Goal: Information Seeking & Learning: Learn about a topic

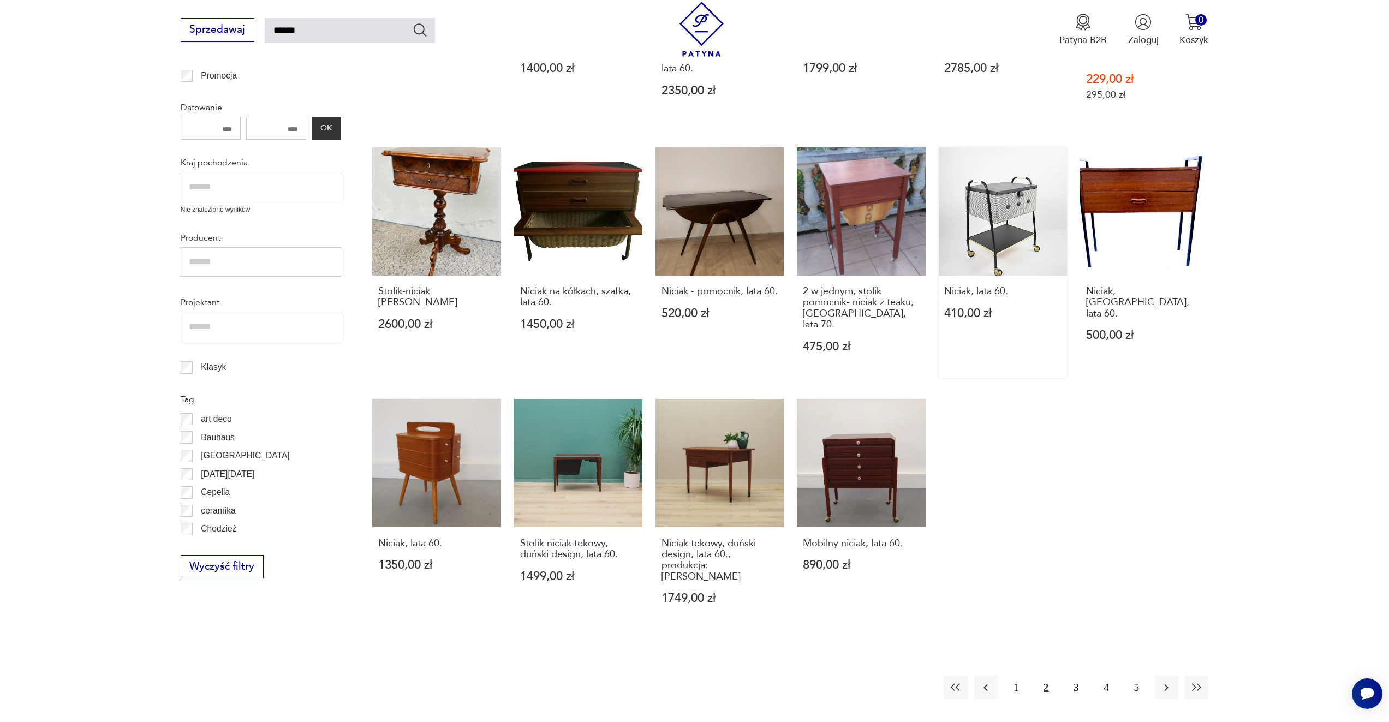
scroll to position [445, 0]
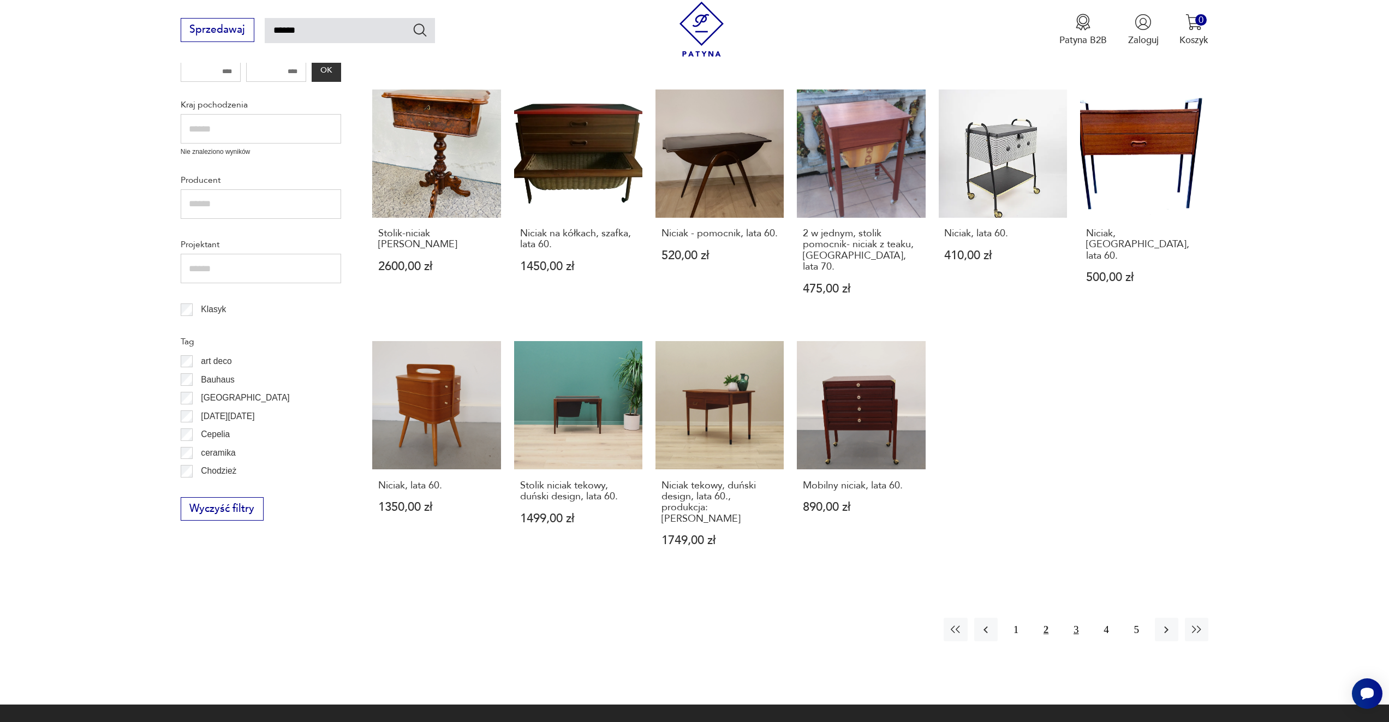
click at [1074, 618] on button "3" at bounding box center [1075, 629] width 23 height 23
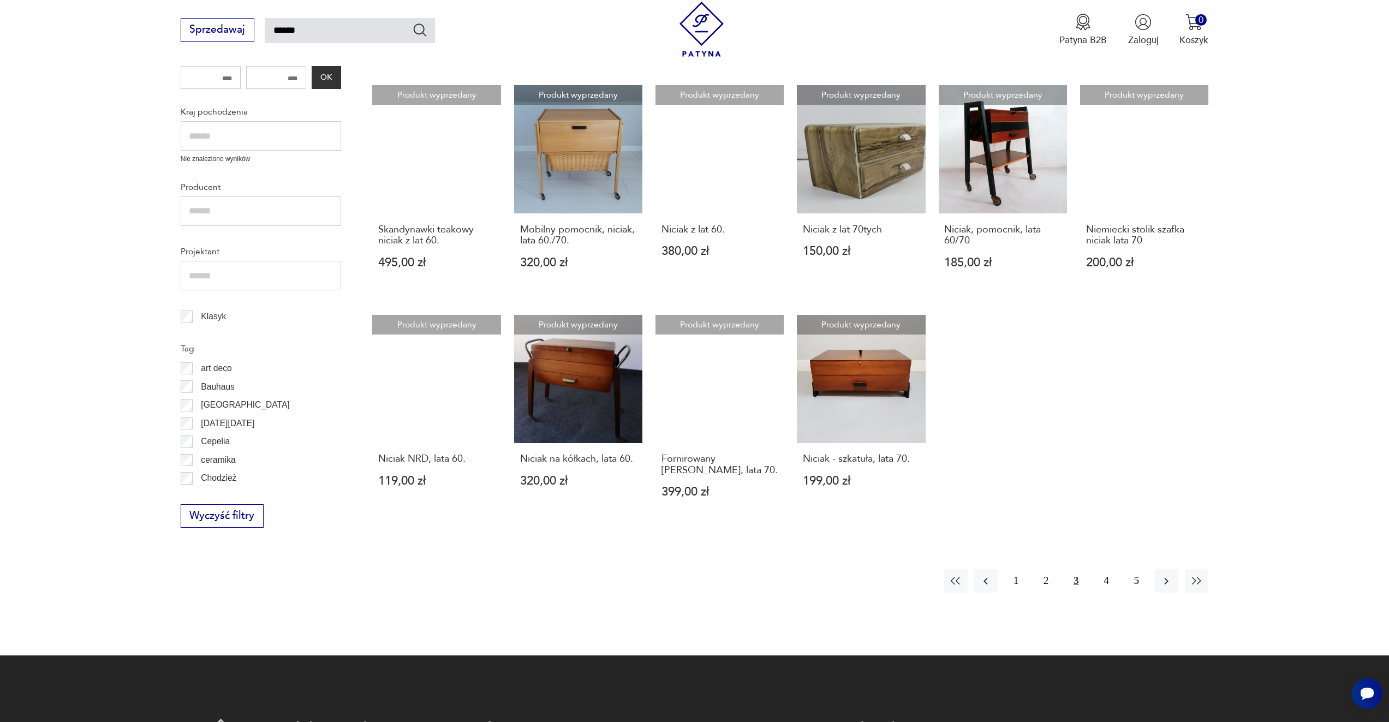
scroll to position [445, 0]
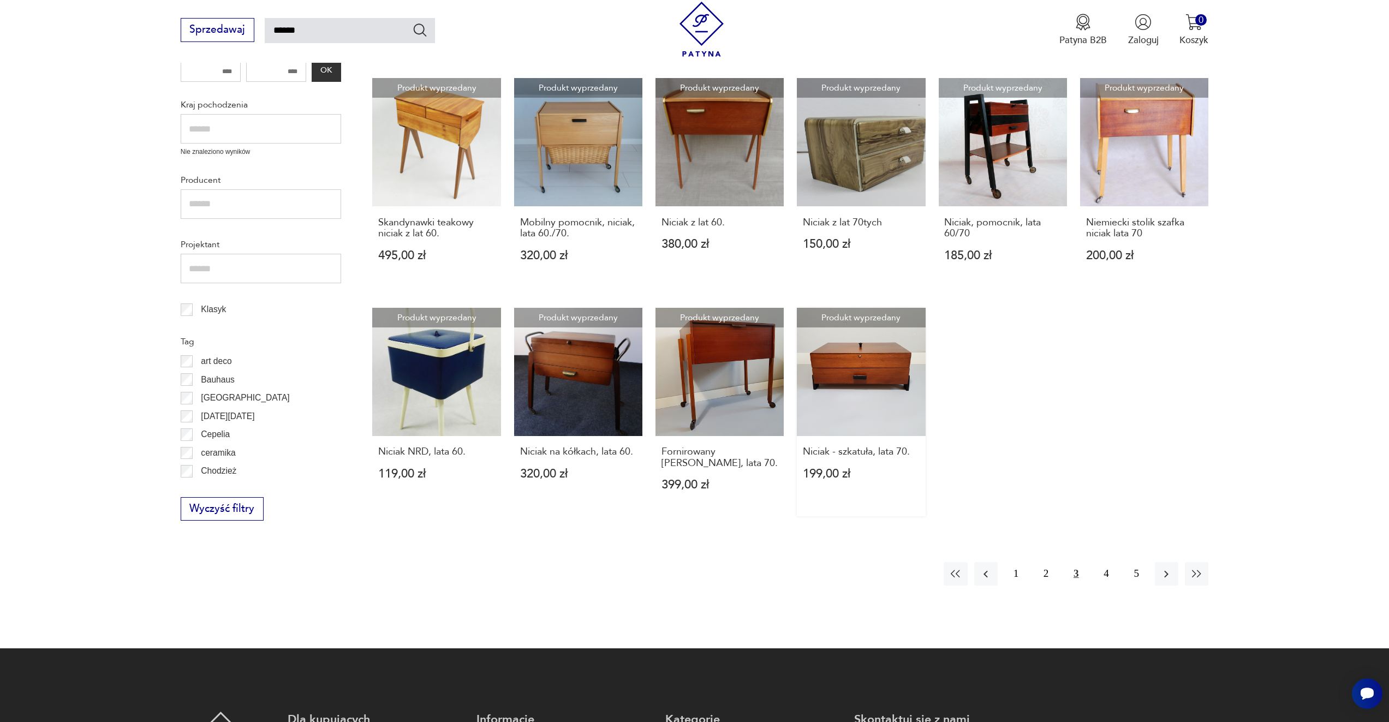
click at [894, 359] on link "Produkt wyprzedany Niciak - szkatuła, lata 70. 199,00 zł" at bounding box center [861, 412] width 128 height 208
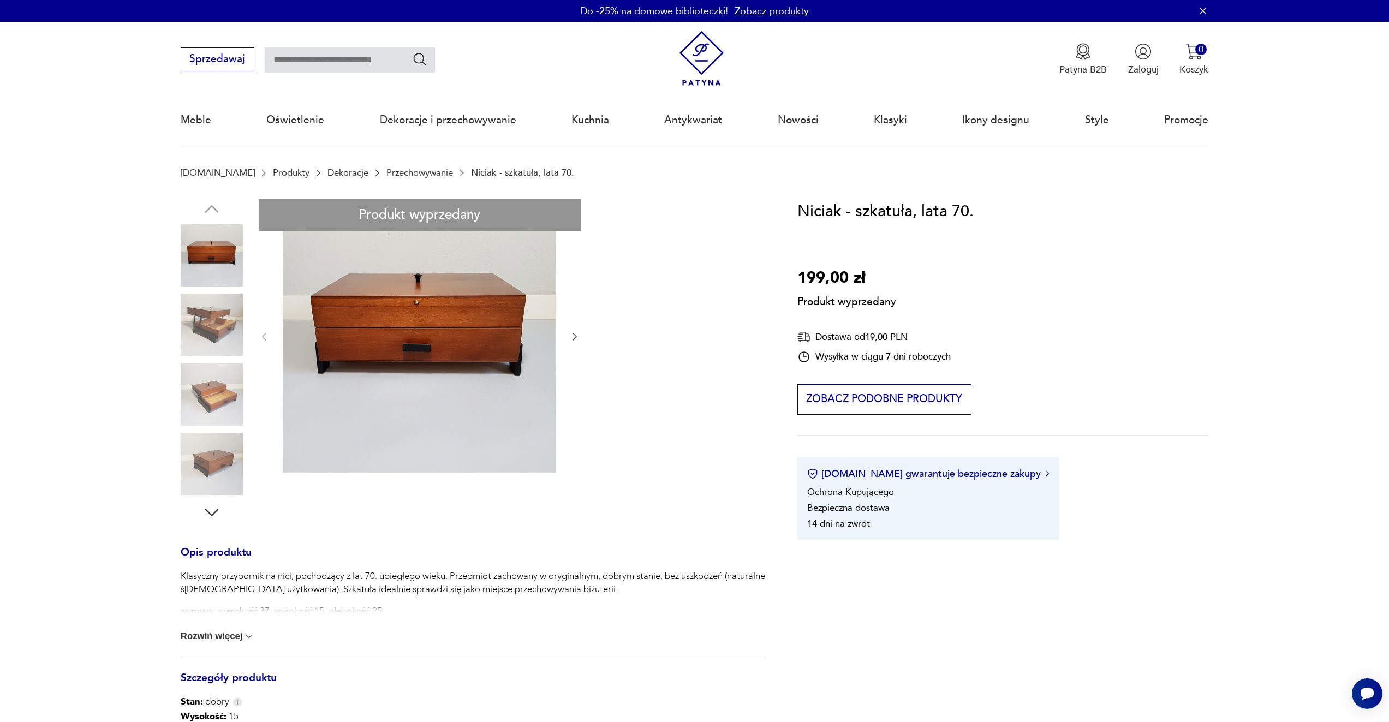
click at [214, 317] on div "Produkt wyprzedany Opis produktu Klasyczny przybornik na nici, pochodzący z lat…" at bounding box center [473, 563] width 585 height 729
click at [223, 403] on div "Produkt wyprzedany Opis produktu Klasyczny przybornik na nici, pochodzący z lat…" at bounding box center [473, 563] width 585 height 729
click at [215, 463] on div "Produkt wyprzedany Opis produktu Klasyczny przybornik na nici, pochodzący z lat…" at bounding box center [473, 563] width 585 height 729
type input "******"
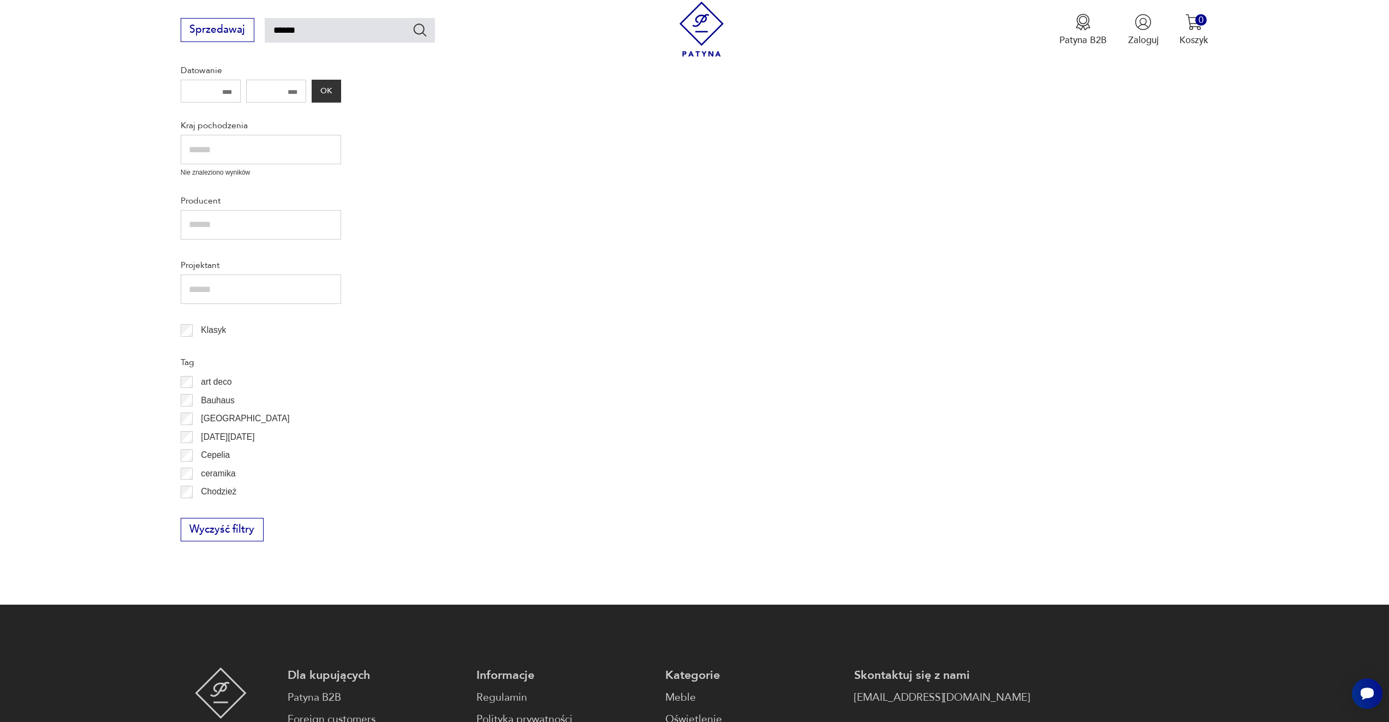
scroll to position [445, 0]
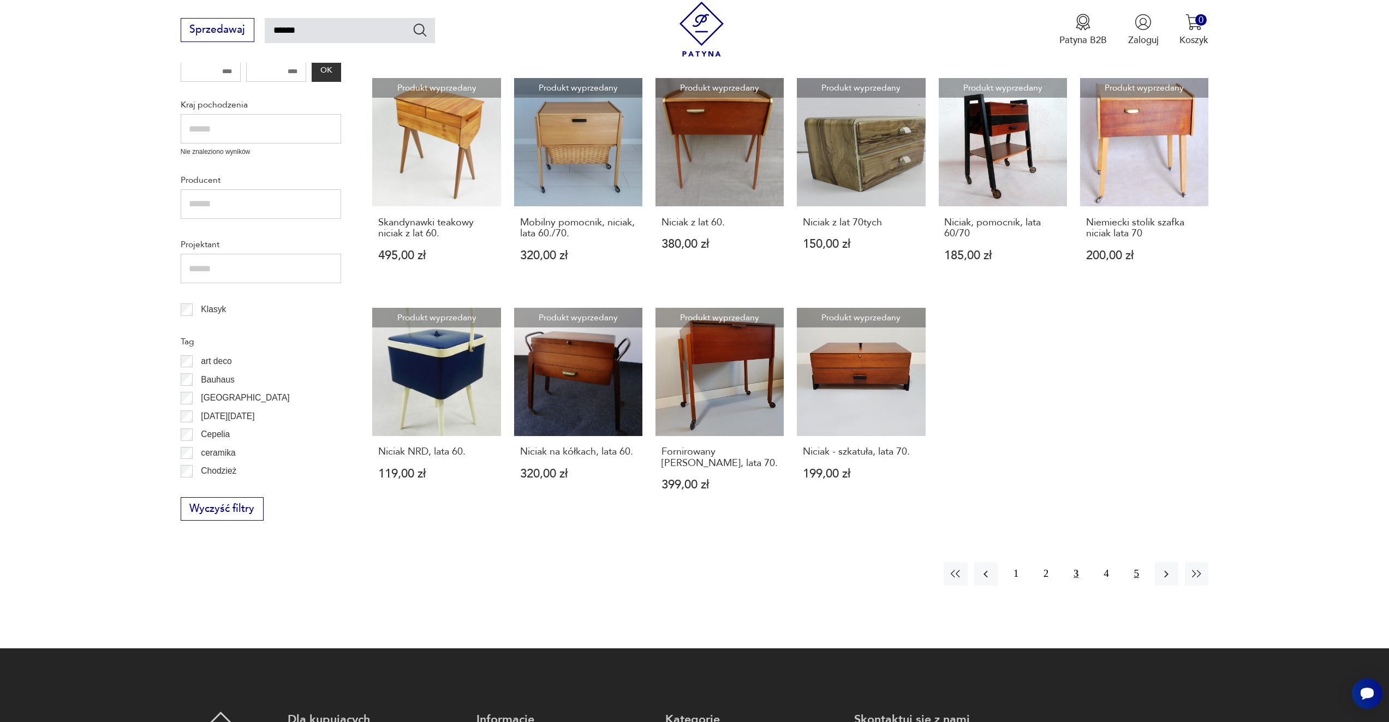
click at [1125, 562] on button "5" at bounding box center [1136, 573] width 23 height 23
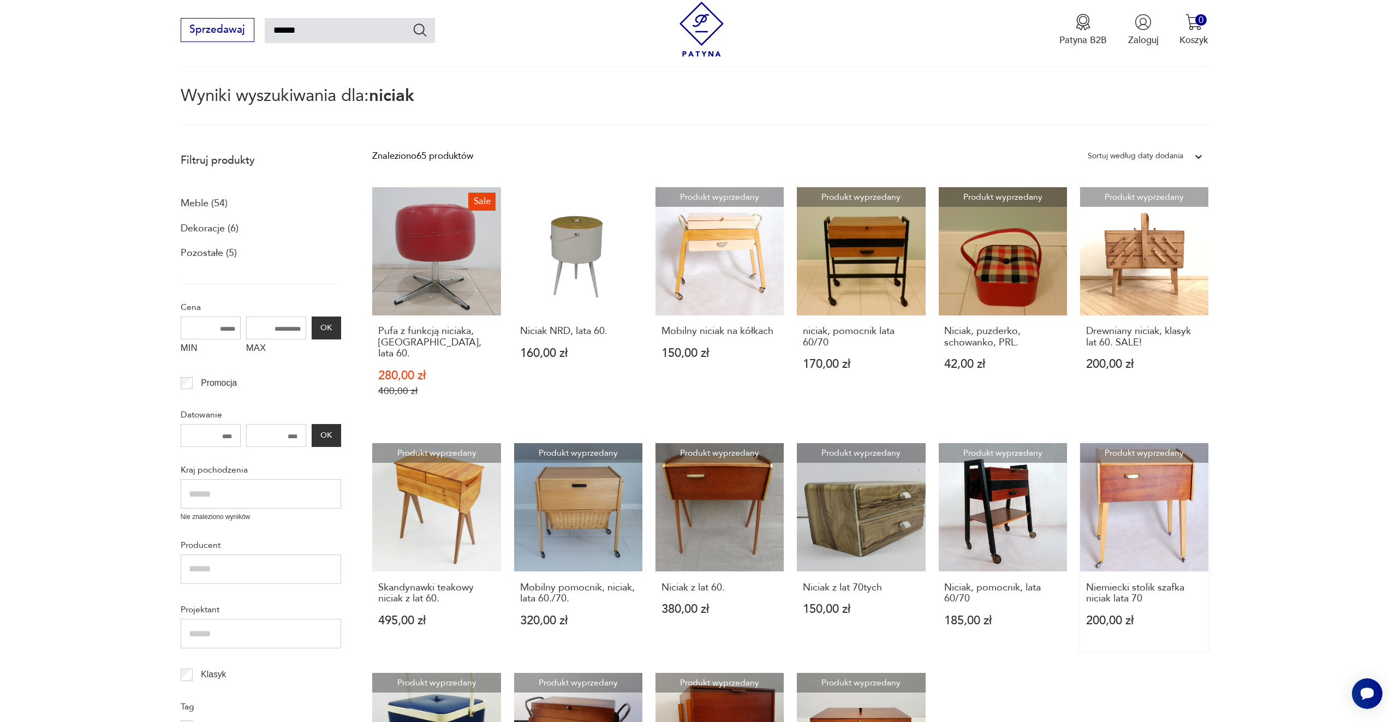
scroll to position [63, 0]
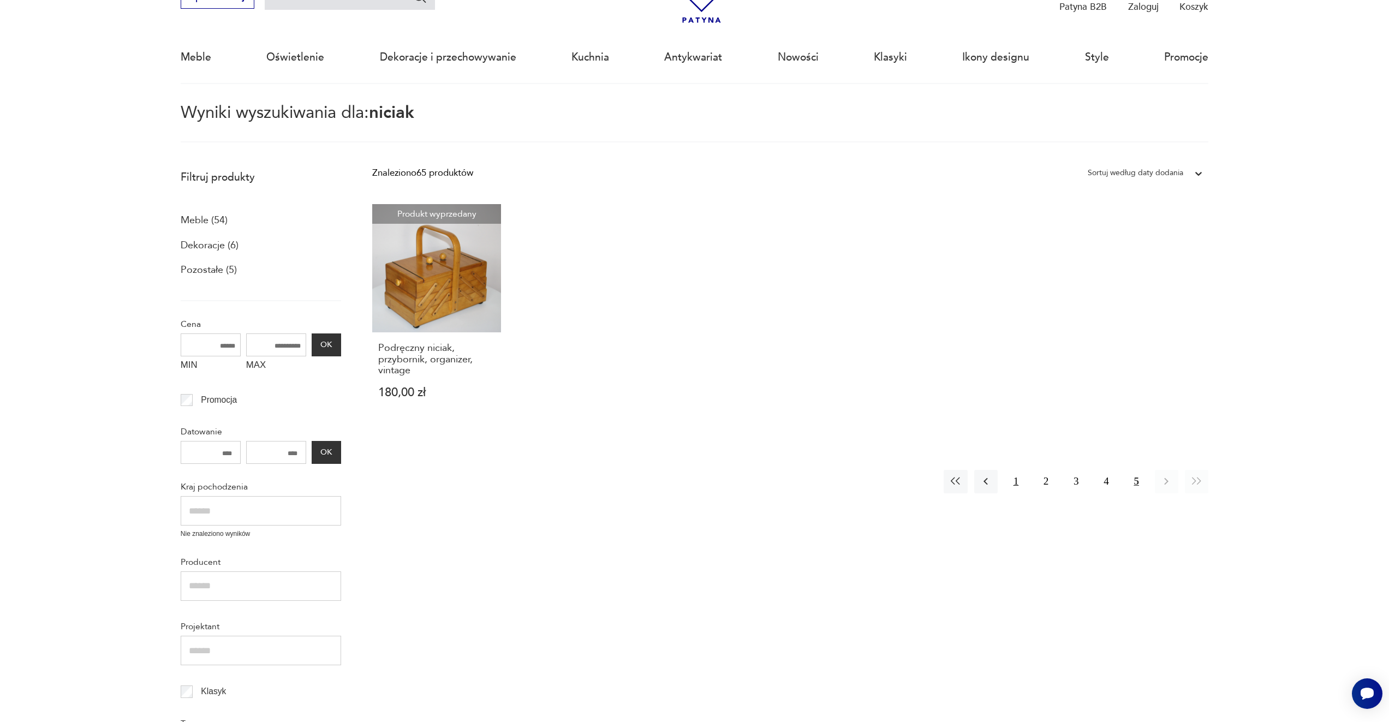
click at [1011, 478] on button "1" at bounding box center [1015, 481] width 23 height 23
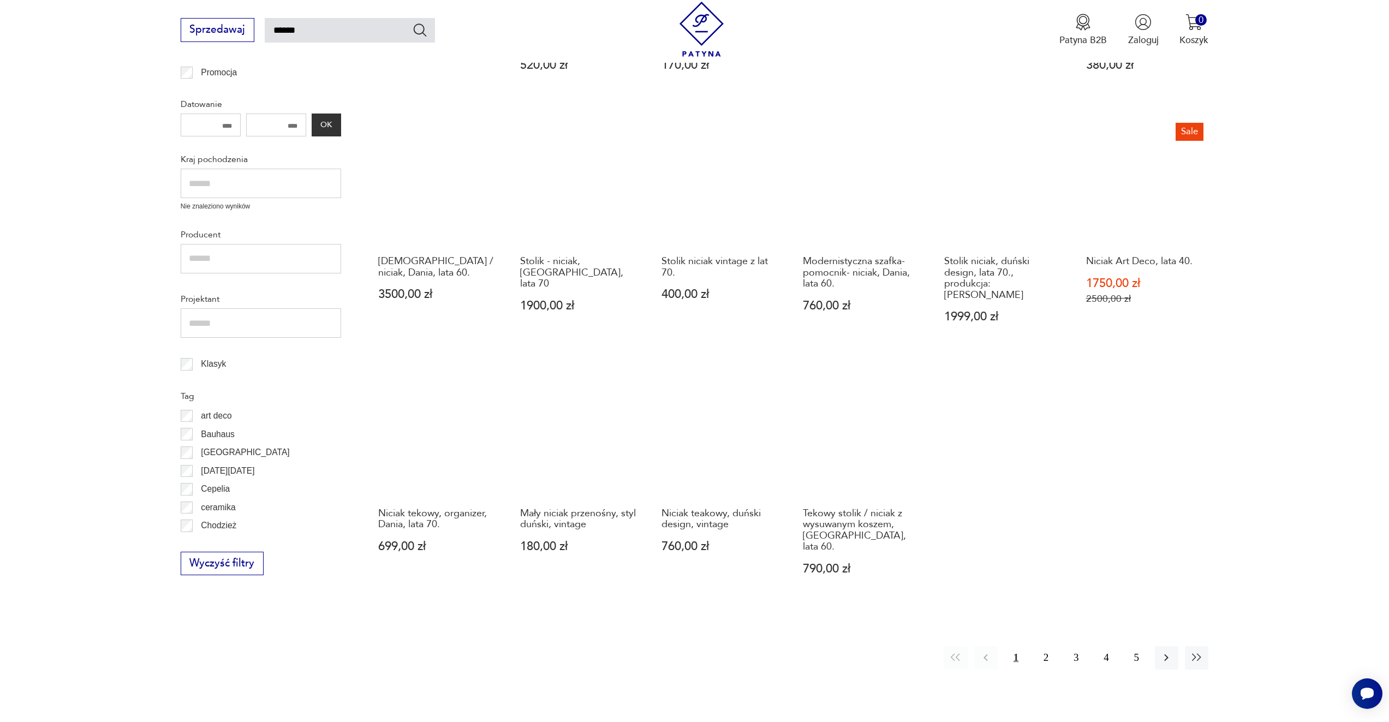
scroll to position [445, 0]
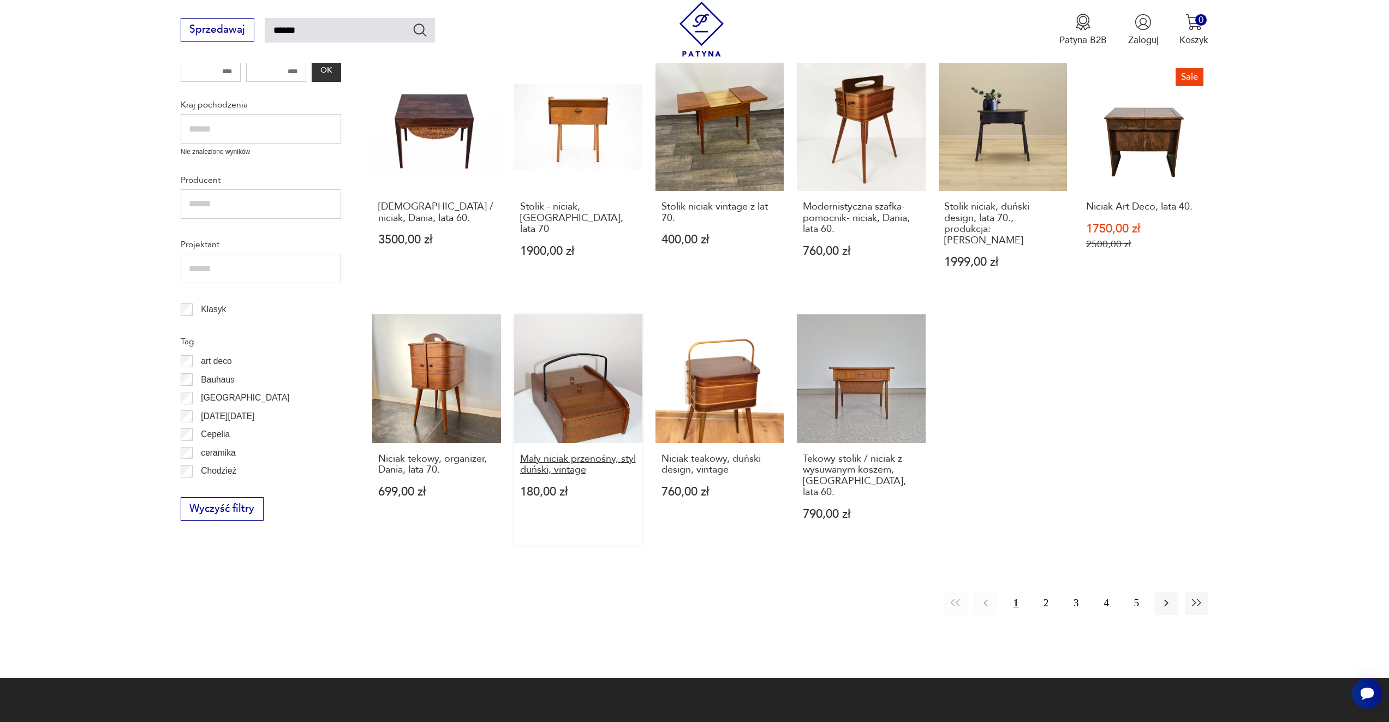
click at [549, 454] on h3 "Mały niciak przenośny, styl duński, vintage" at bounding box center [578, 465] width 117 height 22
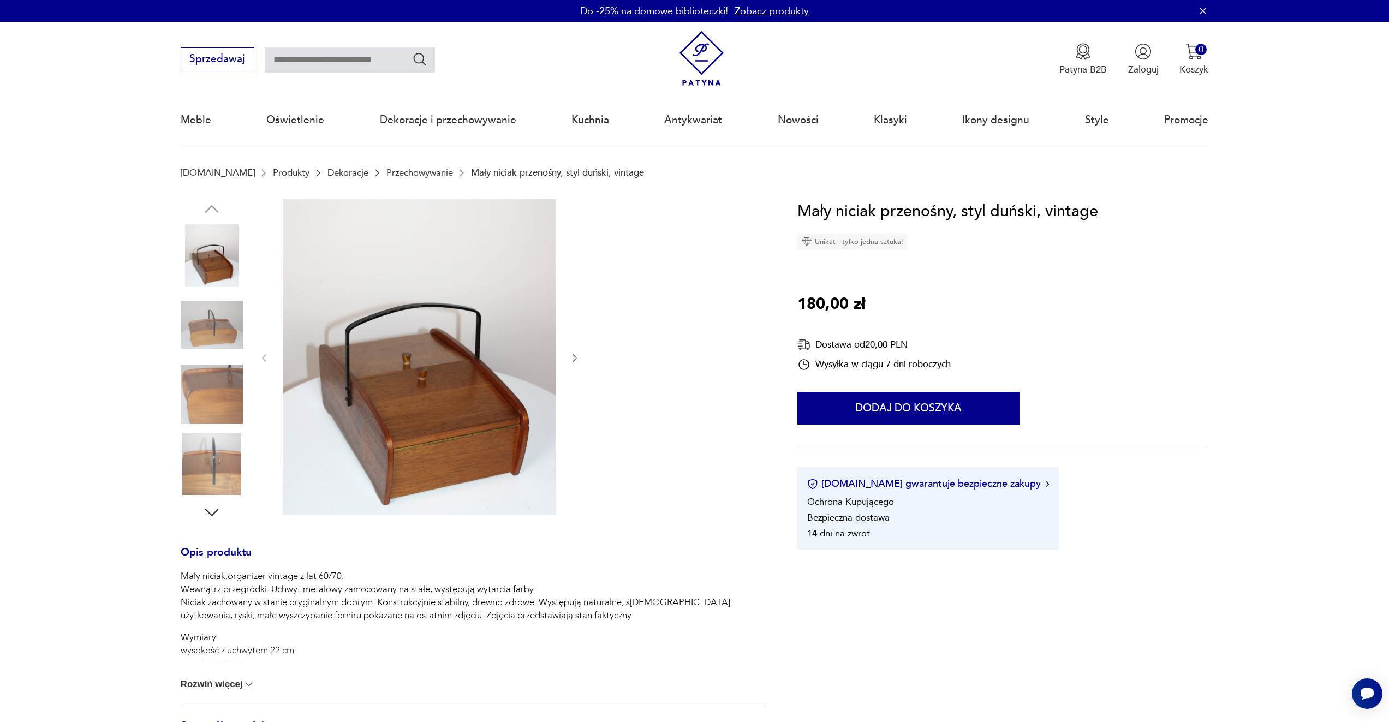
click at [212, 511] on icon "button" at bounding box center [212, 513] width 20 height 20
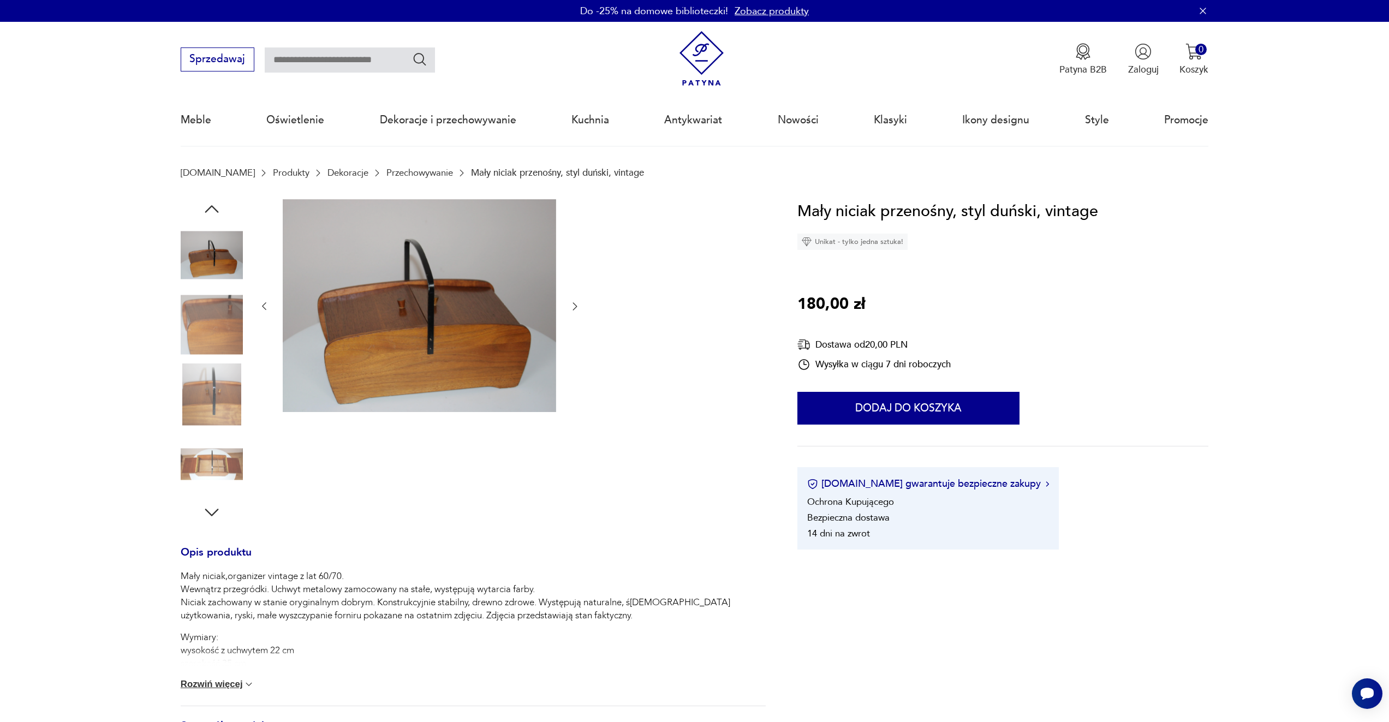
click at [212, 511] on icon "button" at bounding box center [212, 513] width 20 height 20
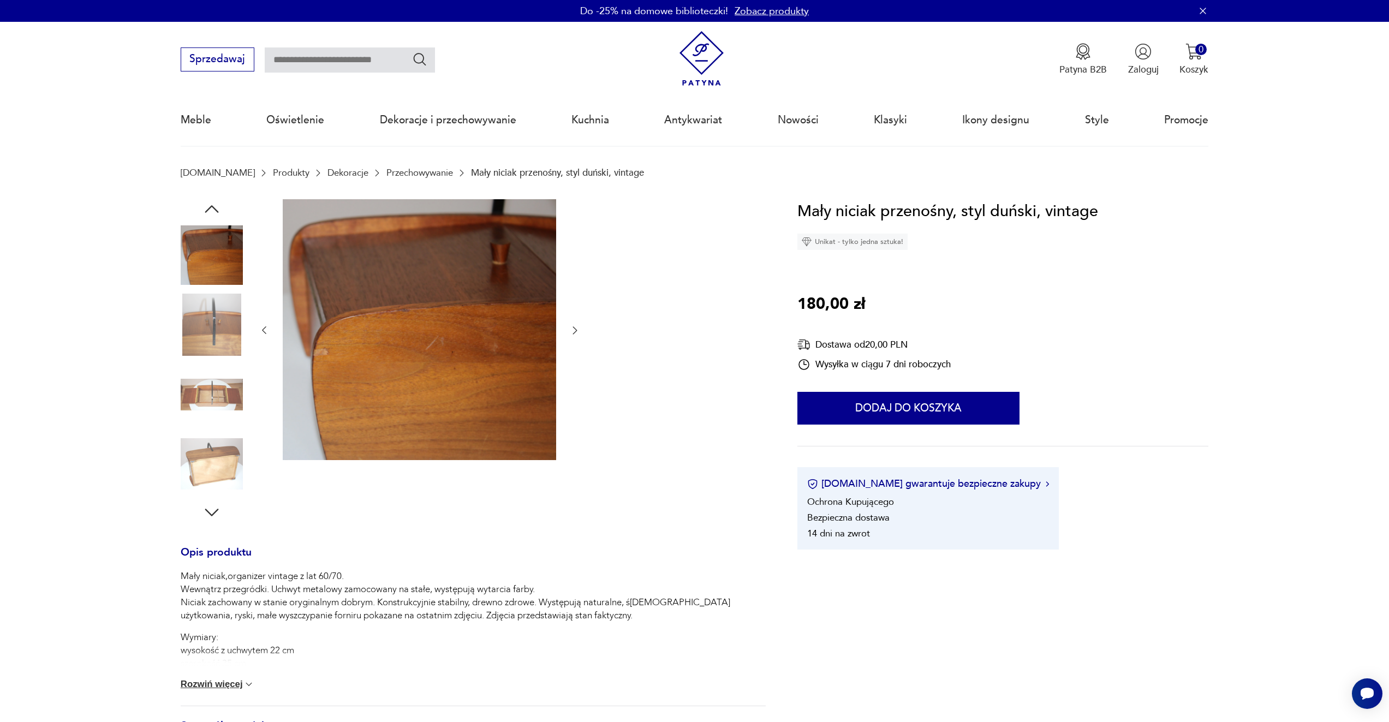
click at [222, 396] on img at bounding box center [212, 394] width 62 height 62
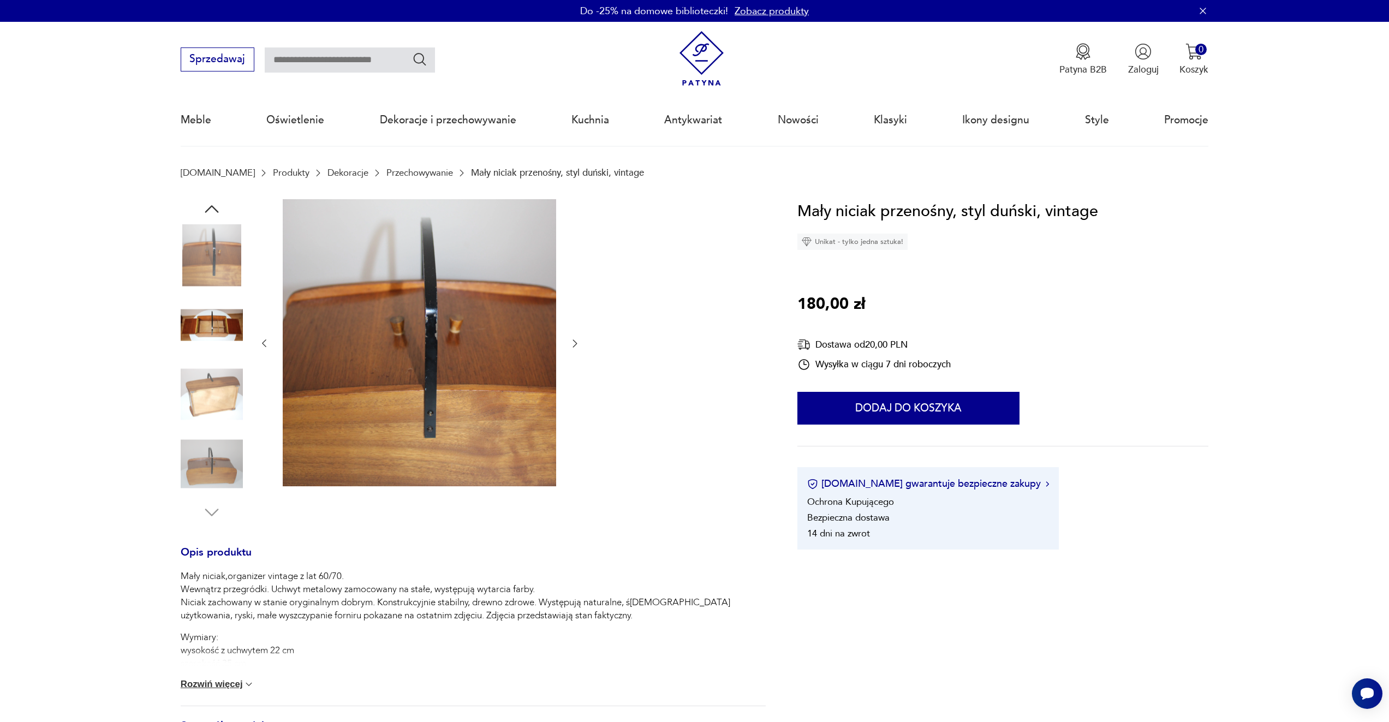
click at [224, 390] on img at bounding box center [212, 394] width 62 height 62
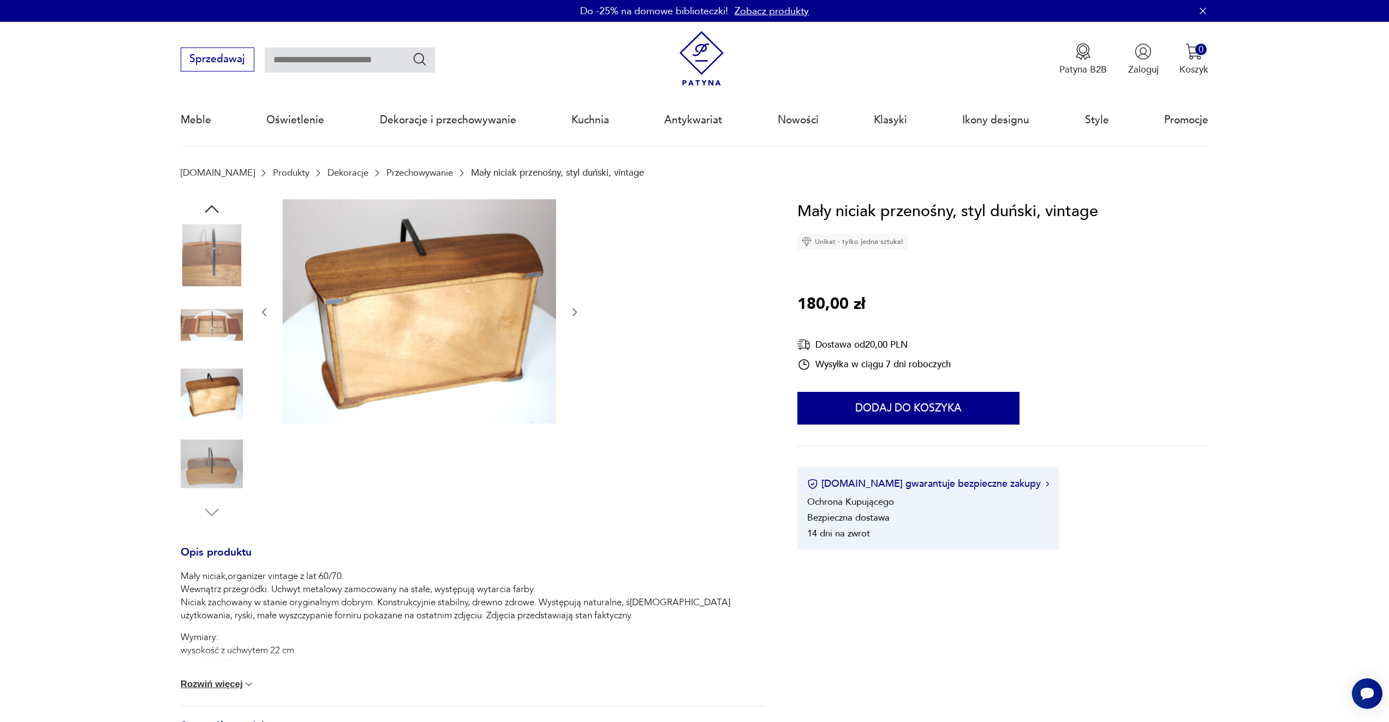
click at [225, 447] on img at bounding box center [212, 464] width 62 height 62
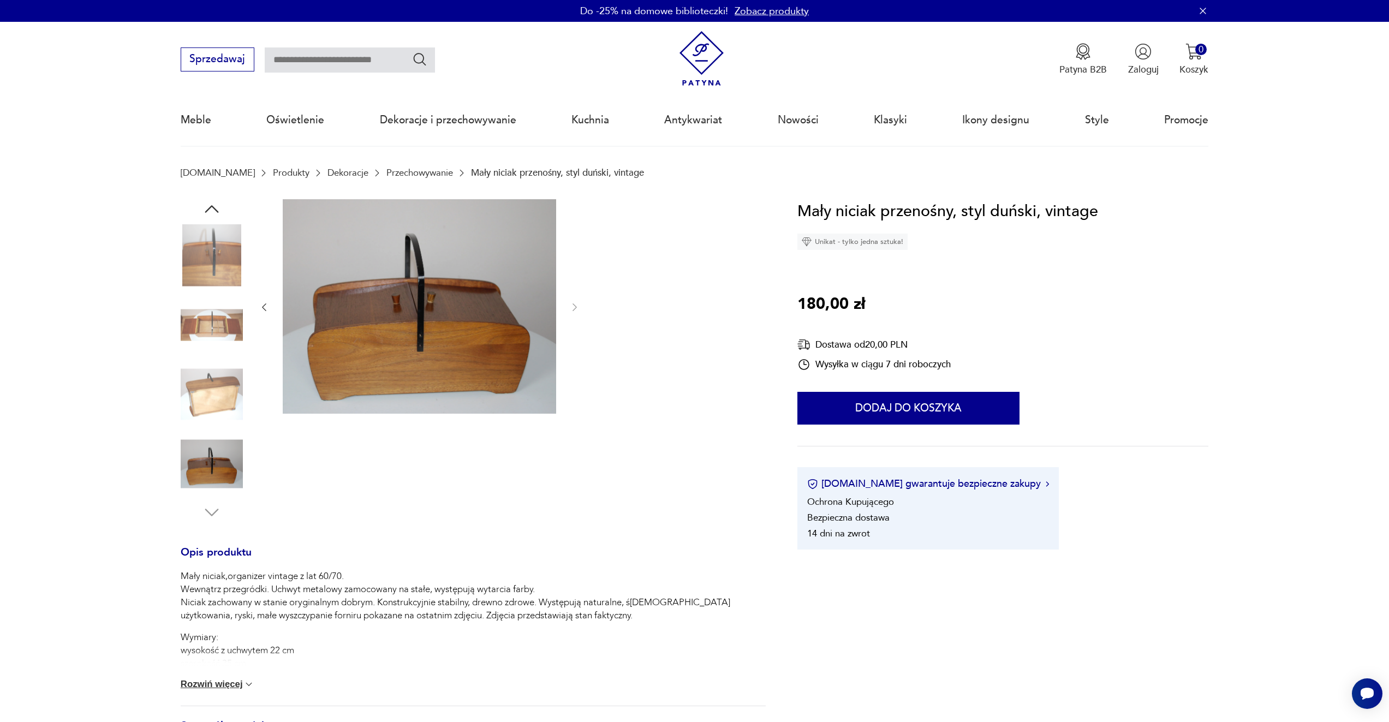
click at [226, 502] on div at bounding box center [212, 360] width 62 height 323
click at [219, 320] on img at bounding box center [212, 325] width 62 height 62
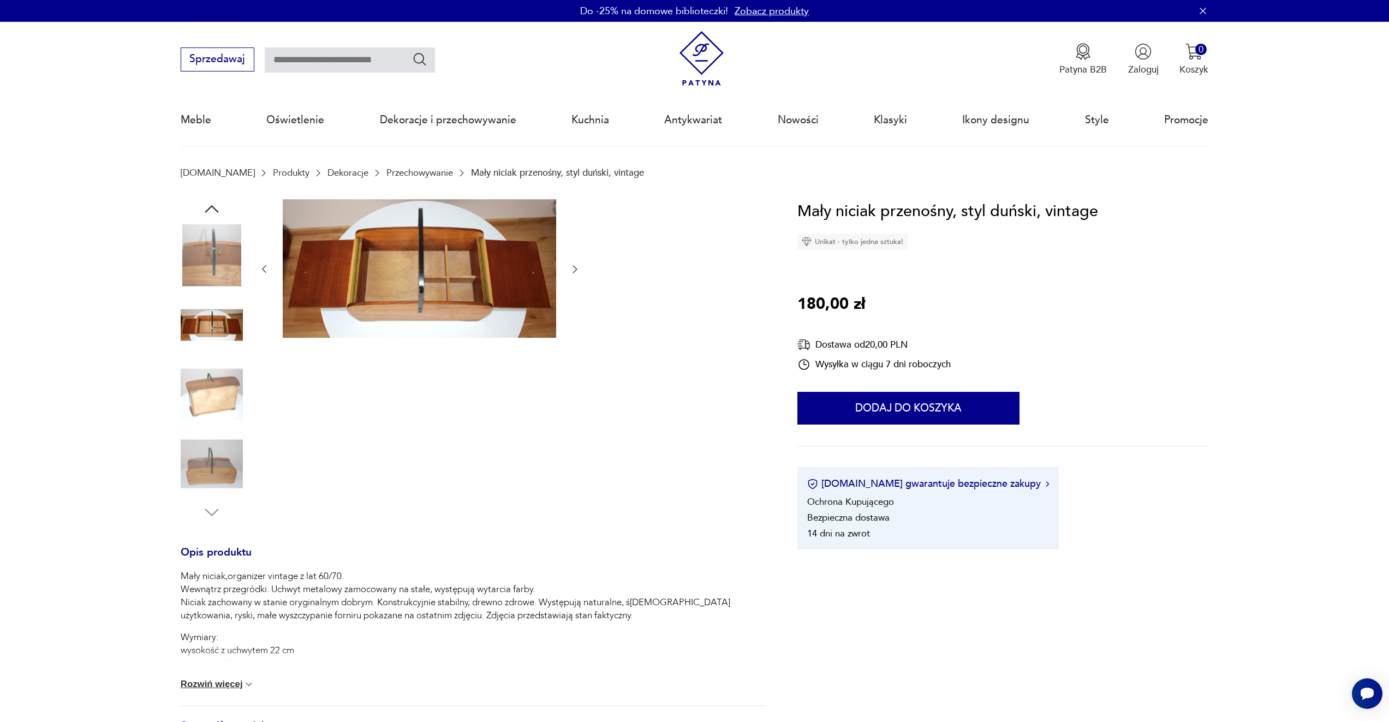
type input "******"
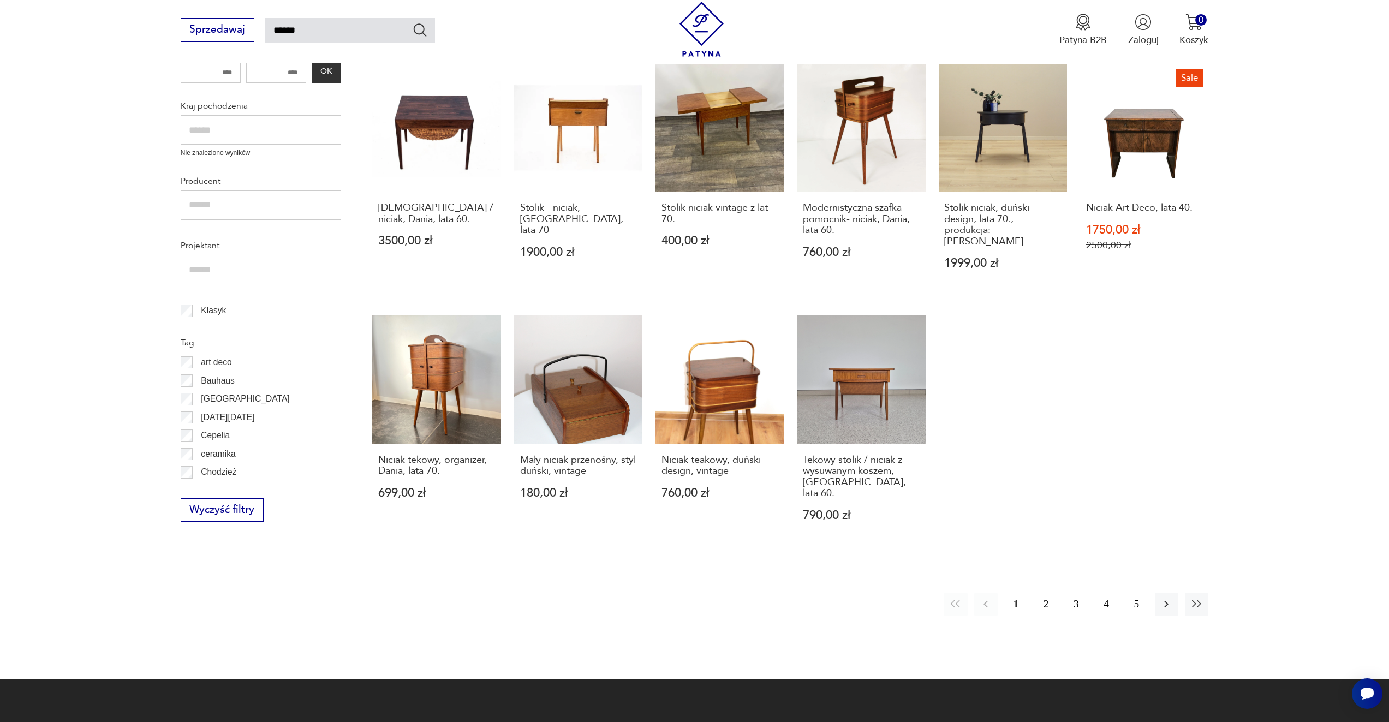
click at [1136, 593] on button "5" at bounding box center [1136, 604] width 23 height 23
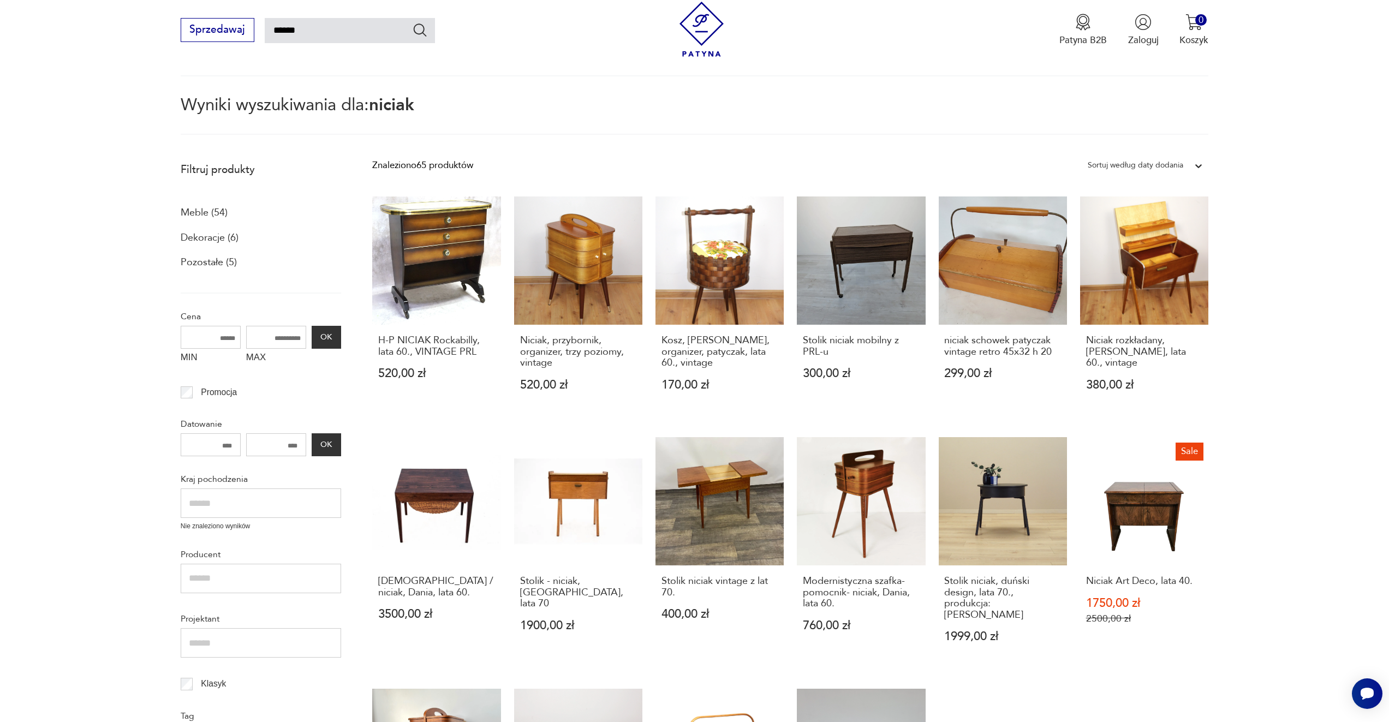
scroll to position [63, 0]
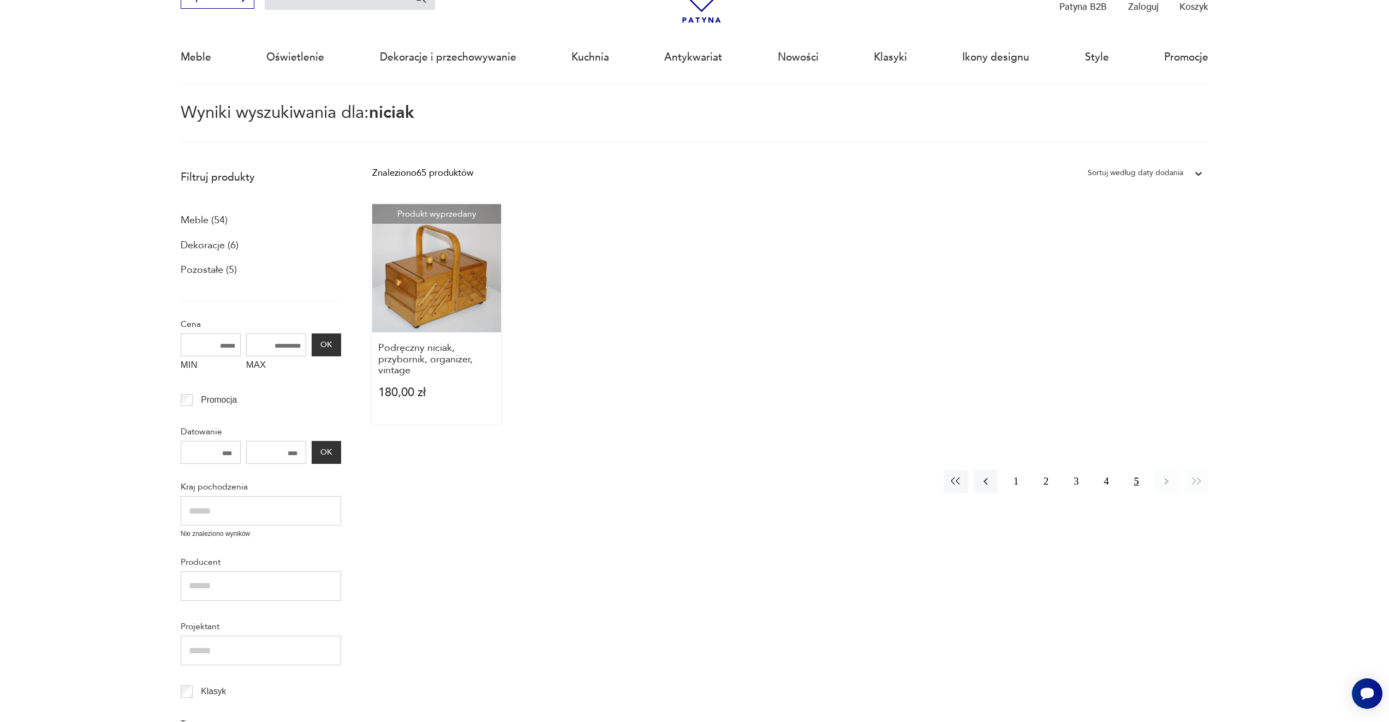
click at [423, 258] on link "Produkt wyprzedany Podręczny niciak, przybornik, organizer, vintage 180,00 zł" at bounding box center [436, 314] width 128 height 220
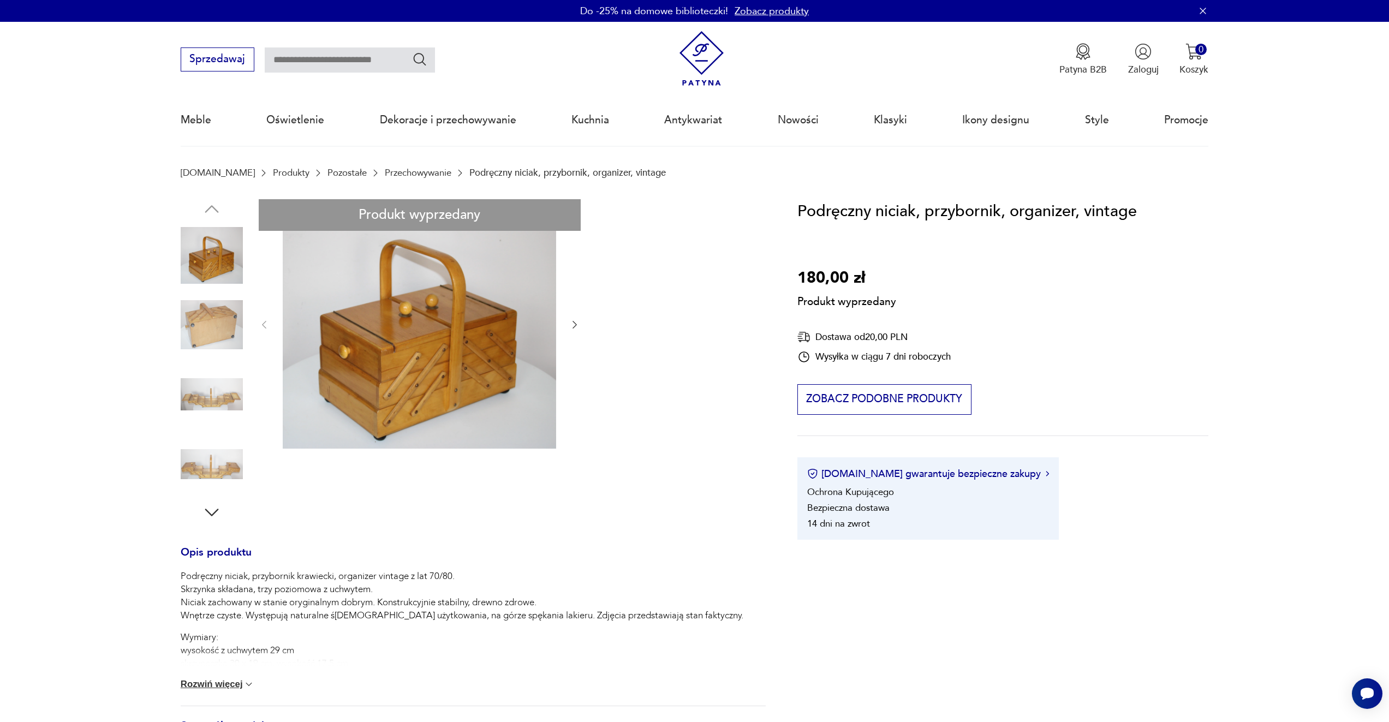
click at [238, 396] on div "Produkt wyprzedany Opis produktu Podręczny niciak, przybornik krawiecki, organi…" at bounding box center [473, 519] width 585 height 641
click at [223, 466] on div "Produkt wyprzedany Opis produktu Podręczny niciak, przybornik krawiecki, organi…" at bounding box center [473, 519] width 585 height 641
type input "******"
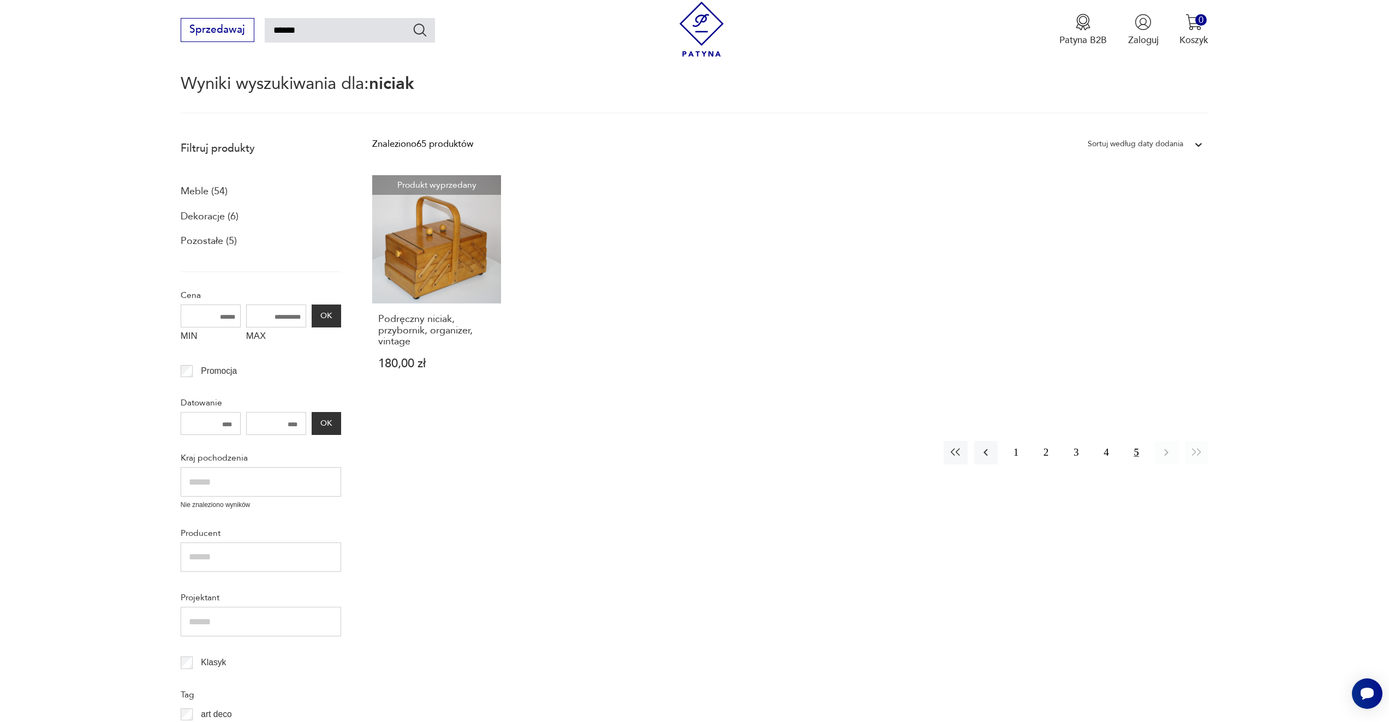
scroll to position [117, 0]
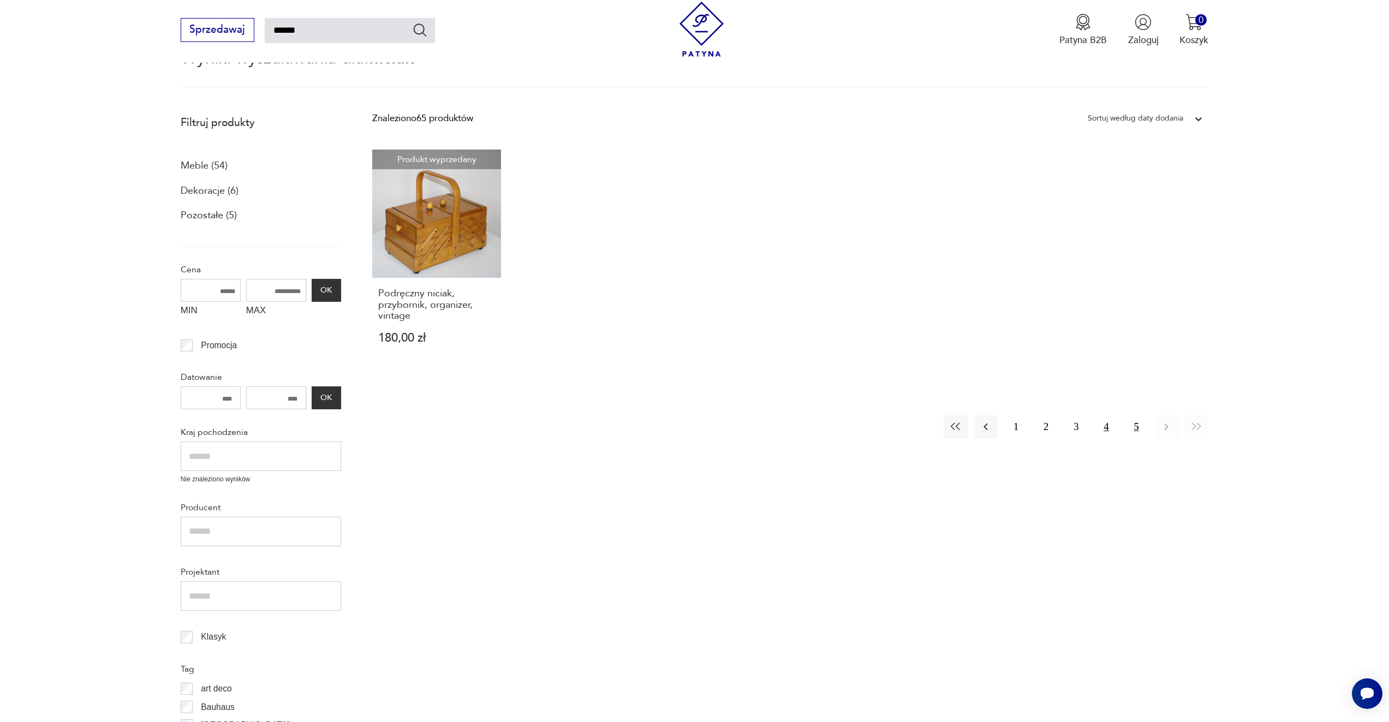
click at [1107, 426] on button "4" at bounding box center [1105, 426] width 23 height 23
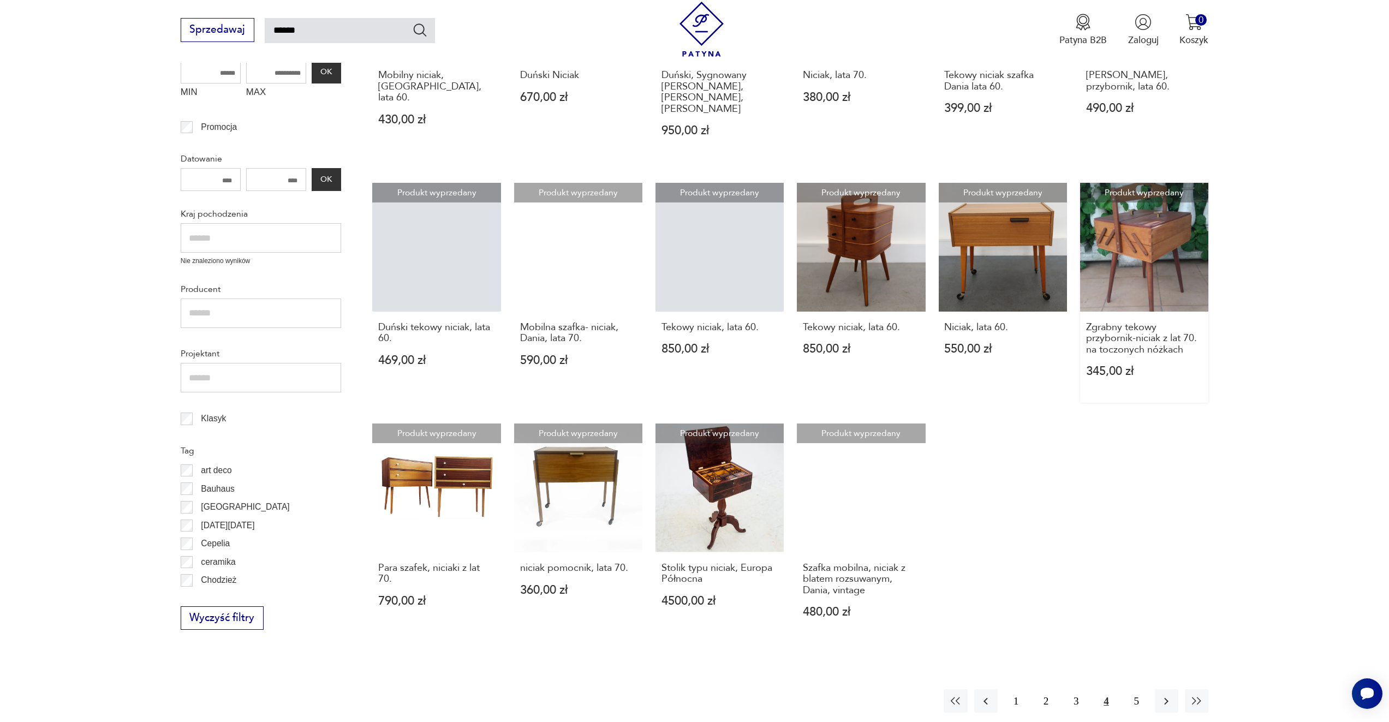
scroll to position [390, 0]
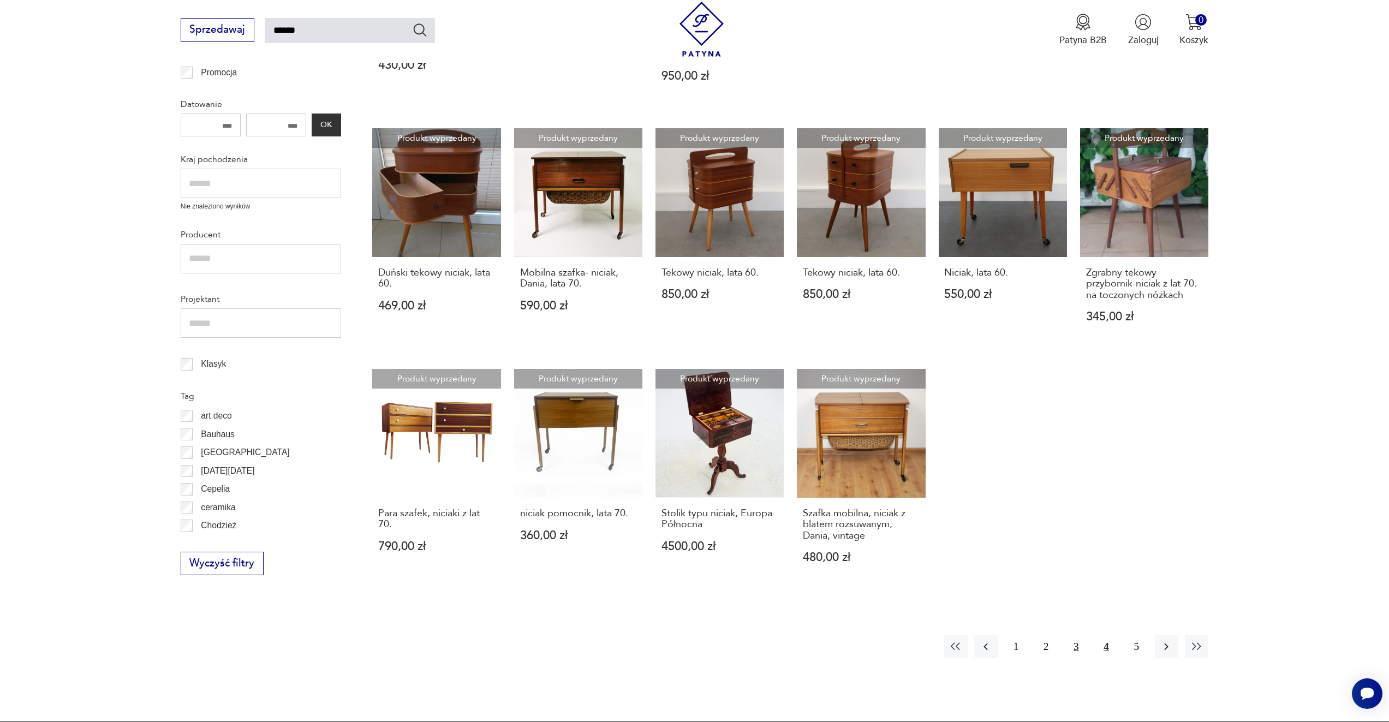
click at [1076, 637] on button "3" at bounding box center [1075, 646] width 23 height 23
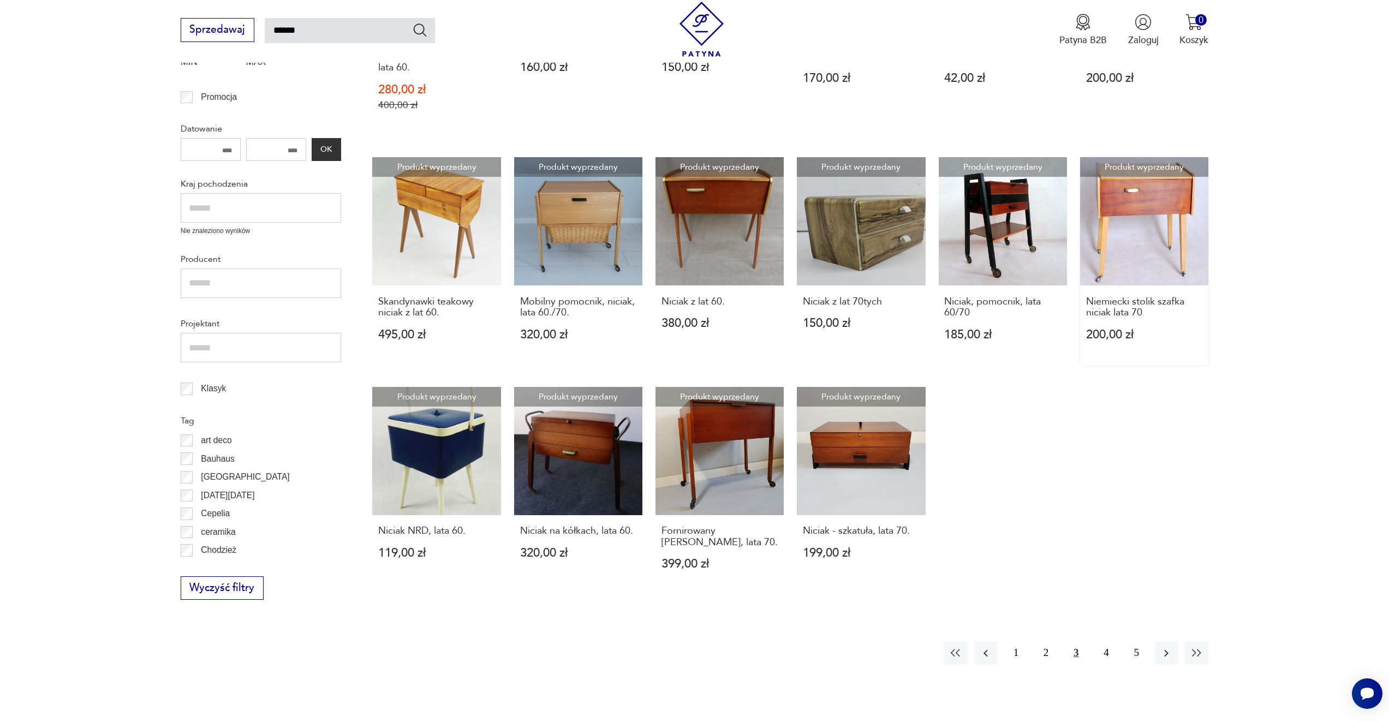
scroll to position [390, 0]
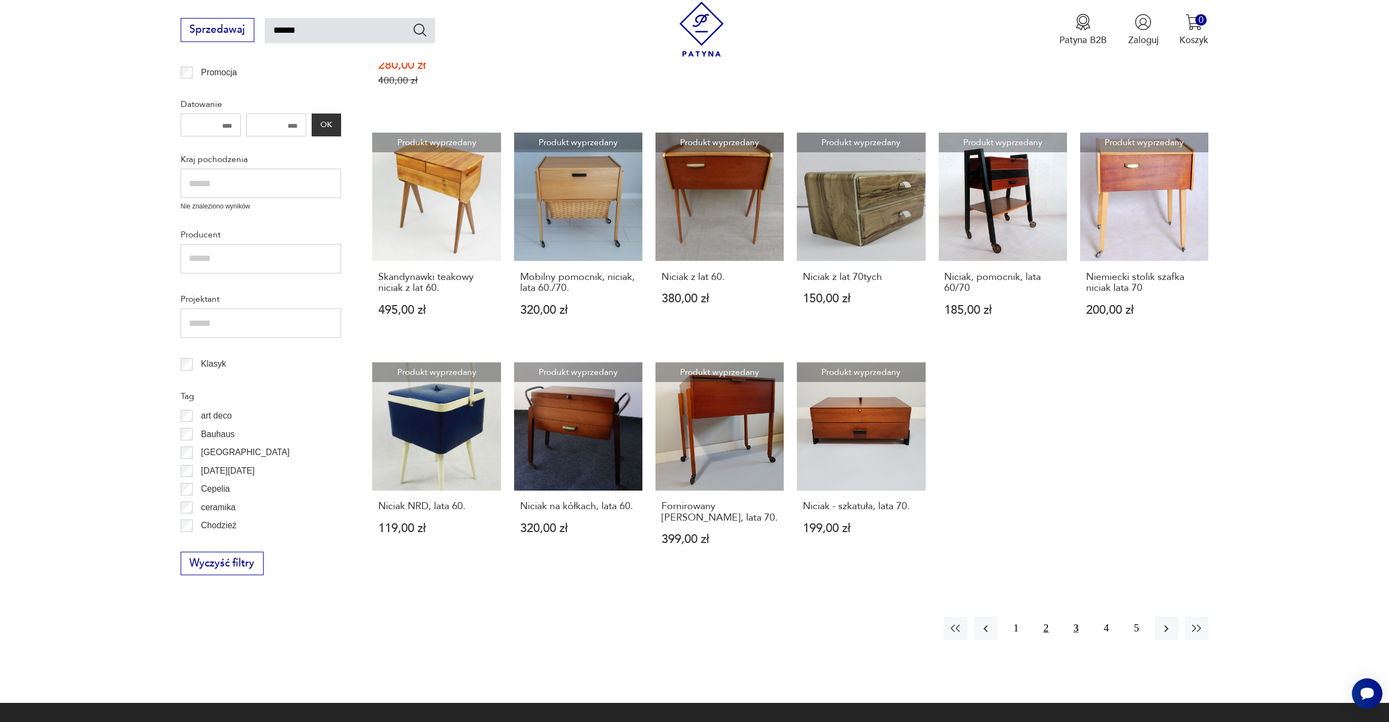
click at [1049, 618] on button "2" at bounding box center [1045, 628] width 23 height 23
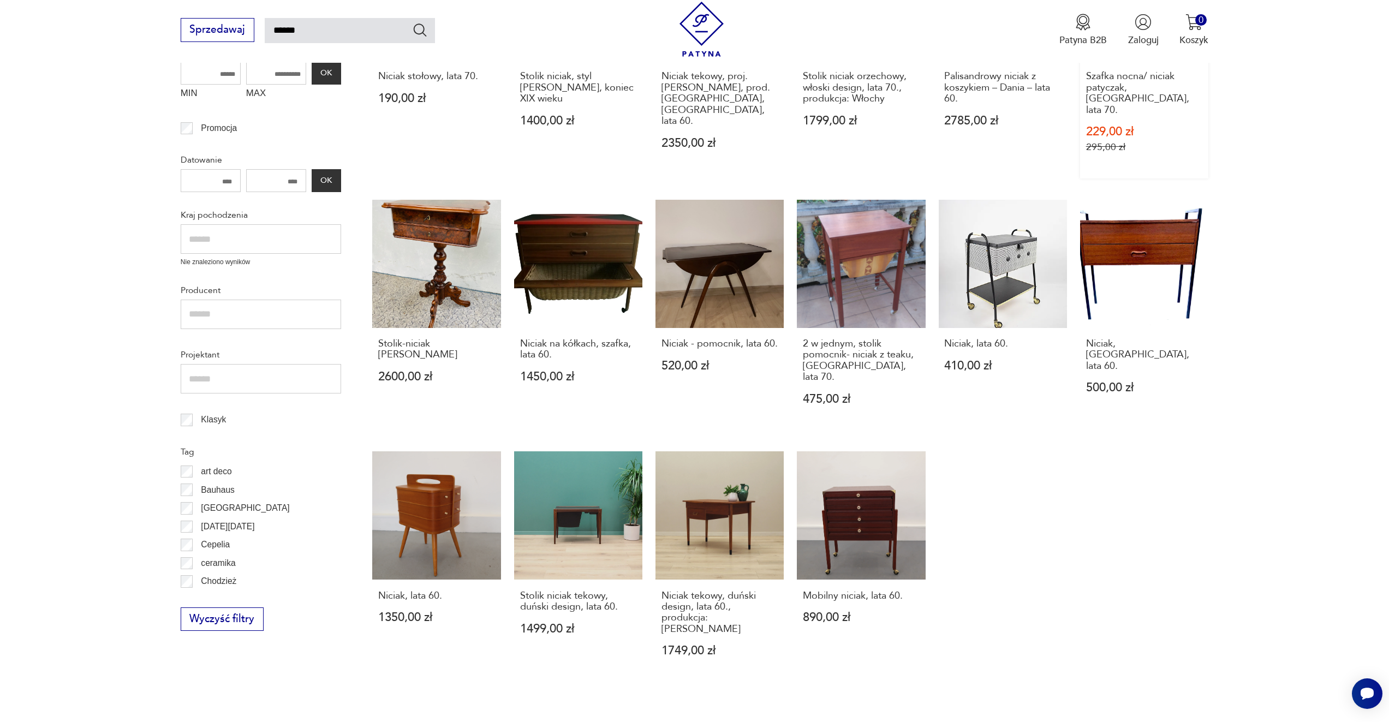
scroll to position [336, 0]
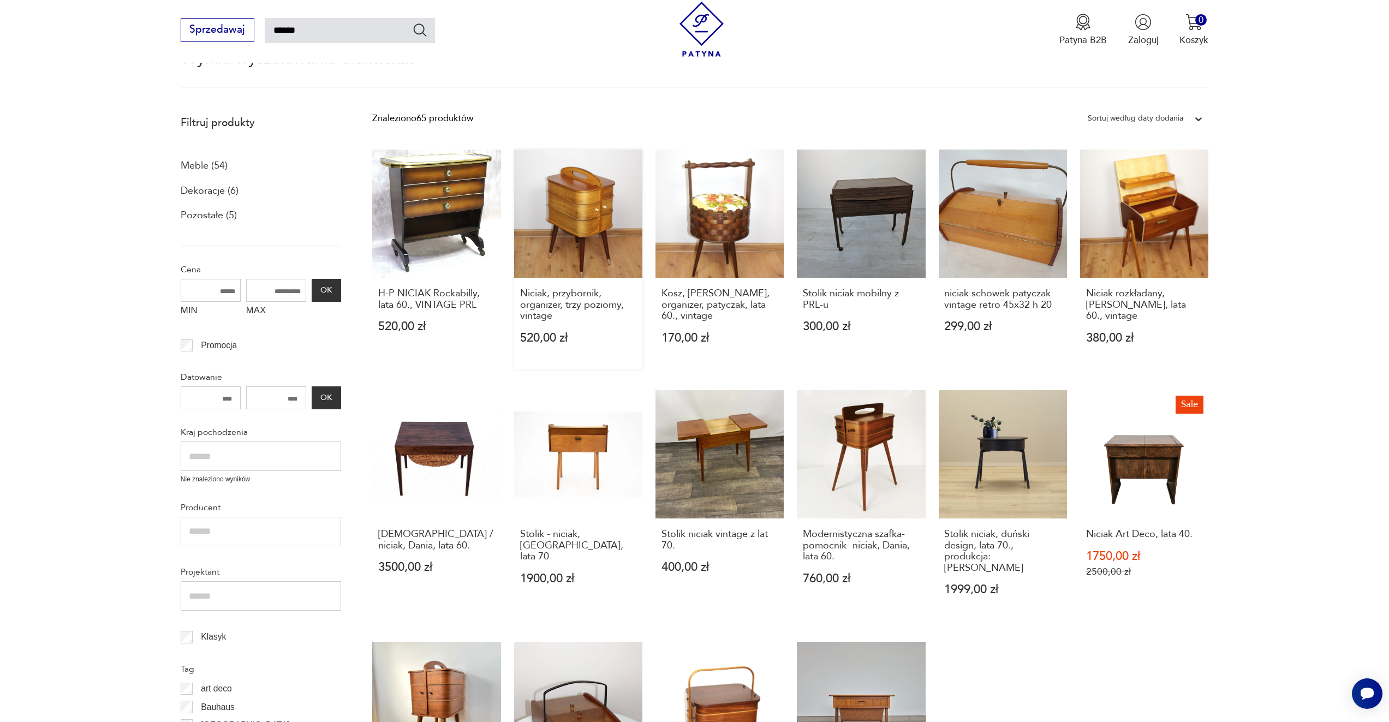
scroll to position [336, 0]
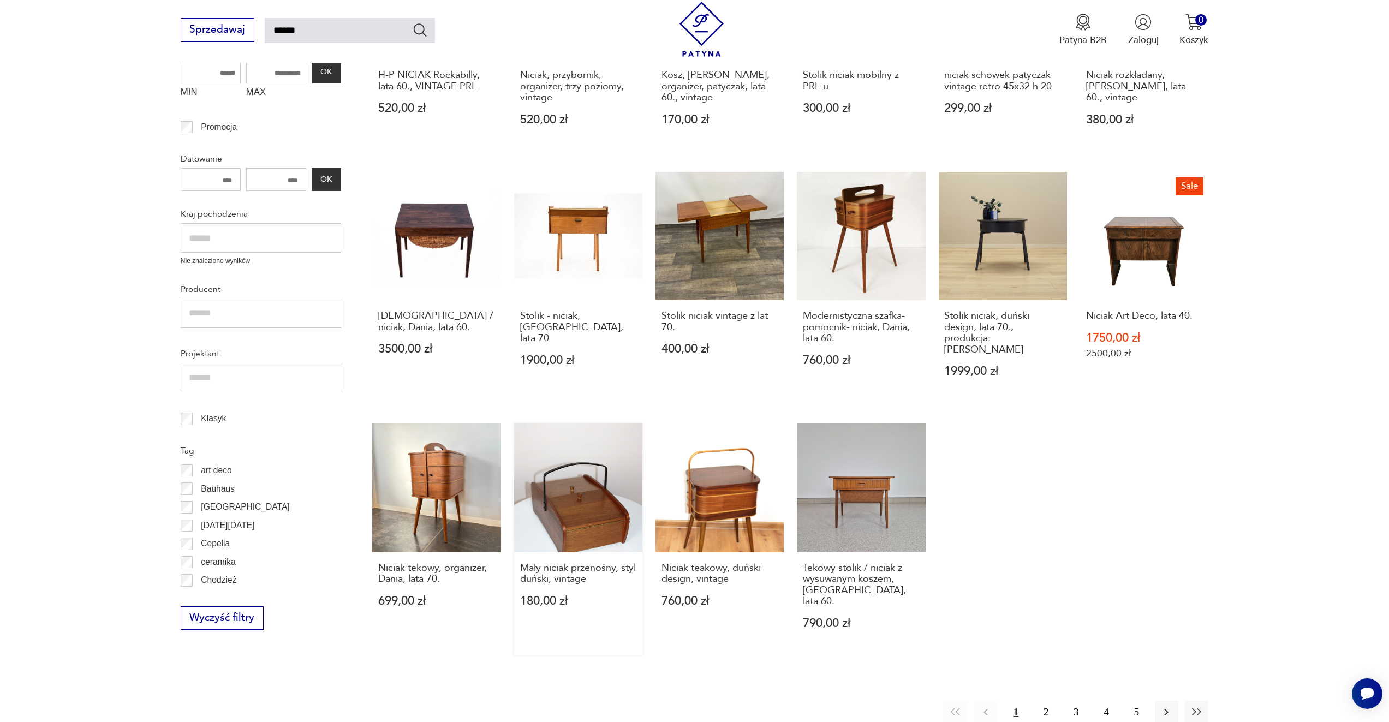
click at [564, 456] on link "Mały niciak przenośny, styl duński, vintage 180,00 zł" at bounding box center [578, 539] width 128 height 231
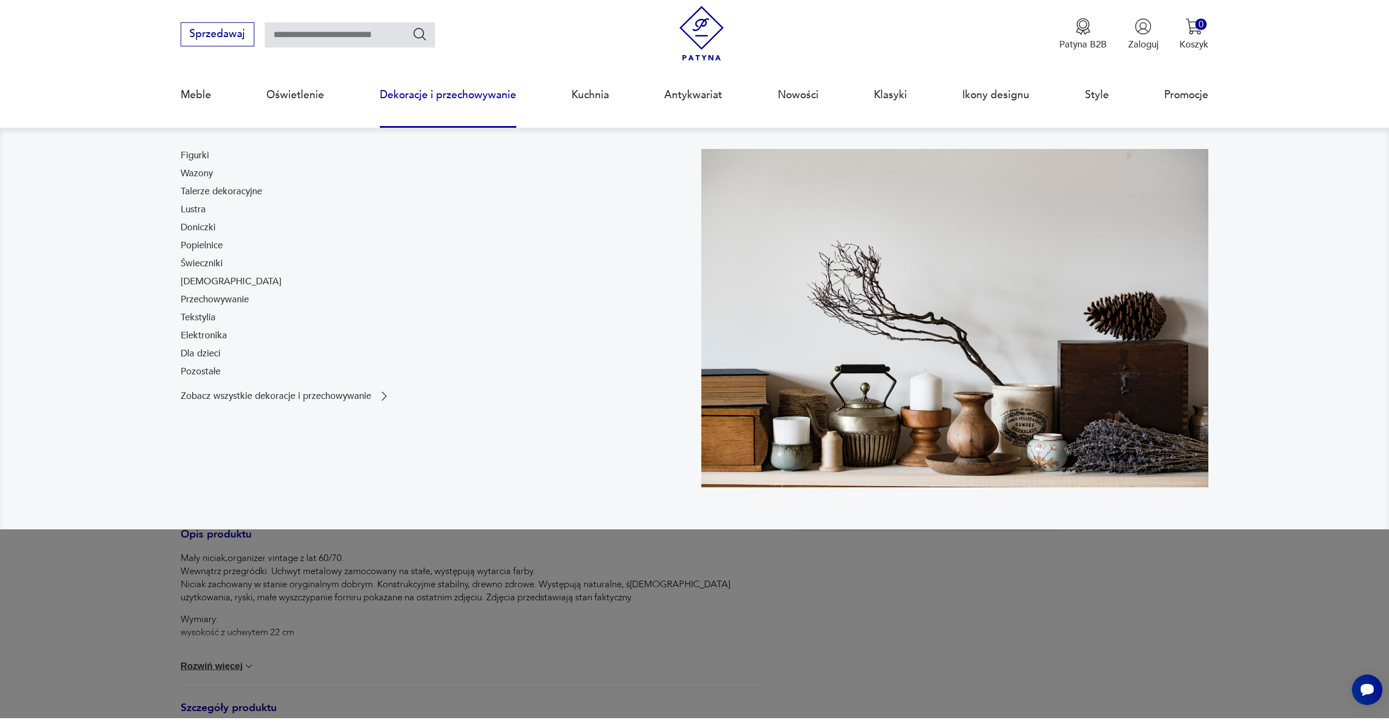
scroll to position [55, 0]
